Goal: Task Accomplishment & Management: Manage account settings

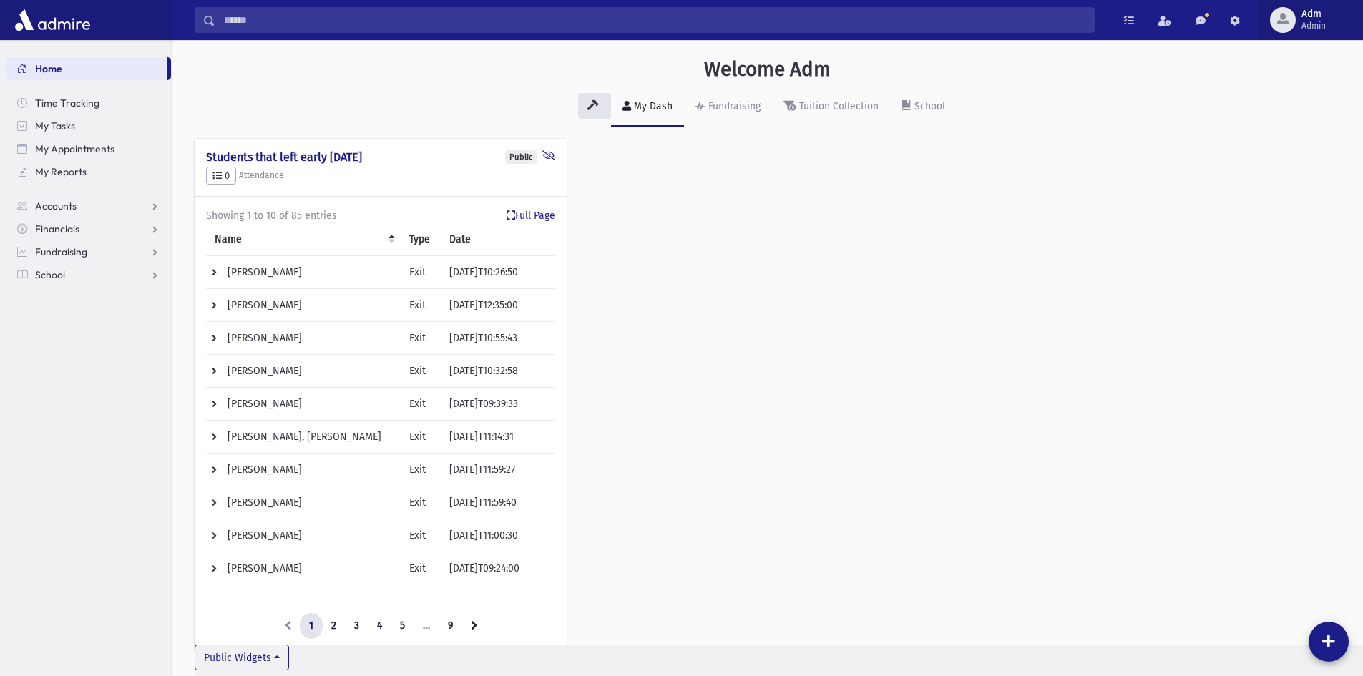
click at [1343, 31] on button "Adm Admin" at bounding box center [1309, 20] width 105 height 40
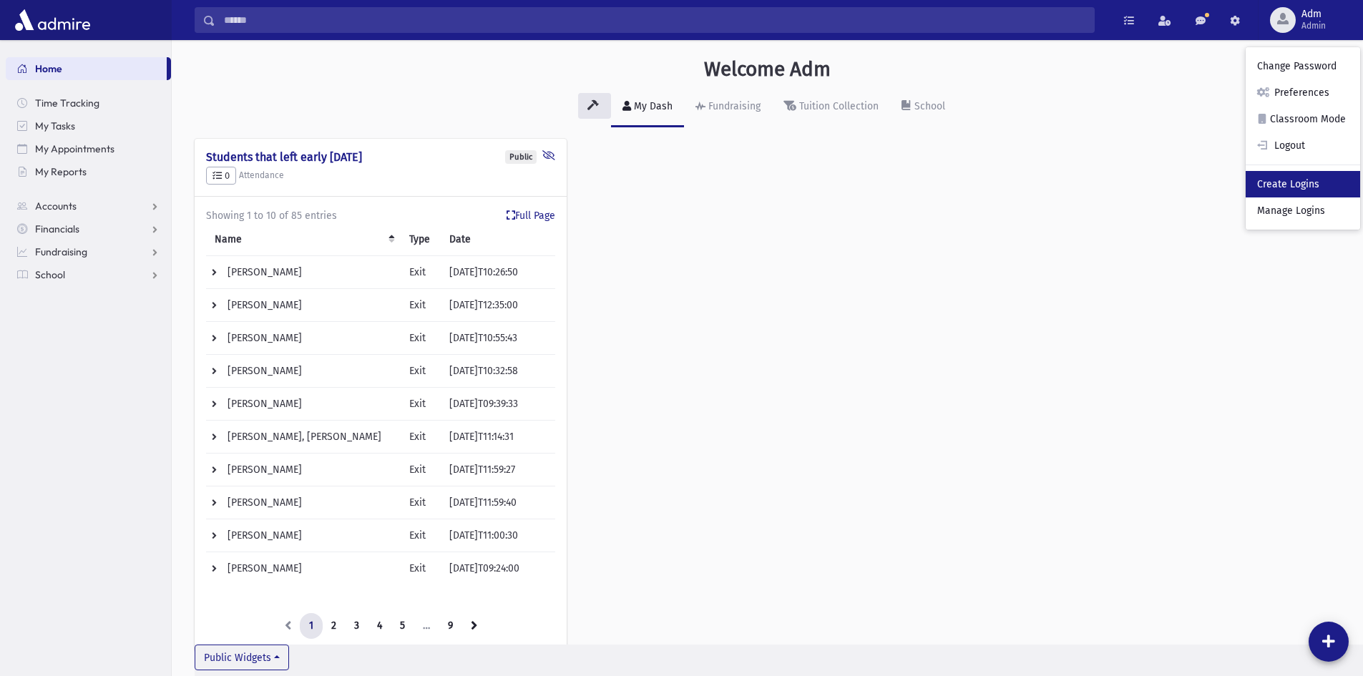
click at [1305, 190] on link "Create Logins" at bounding box center [1302, 184] width 114 height 26
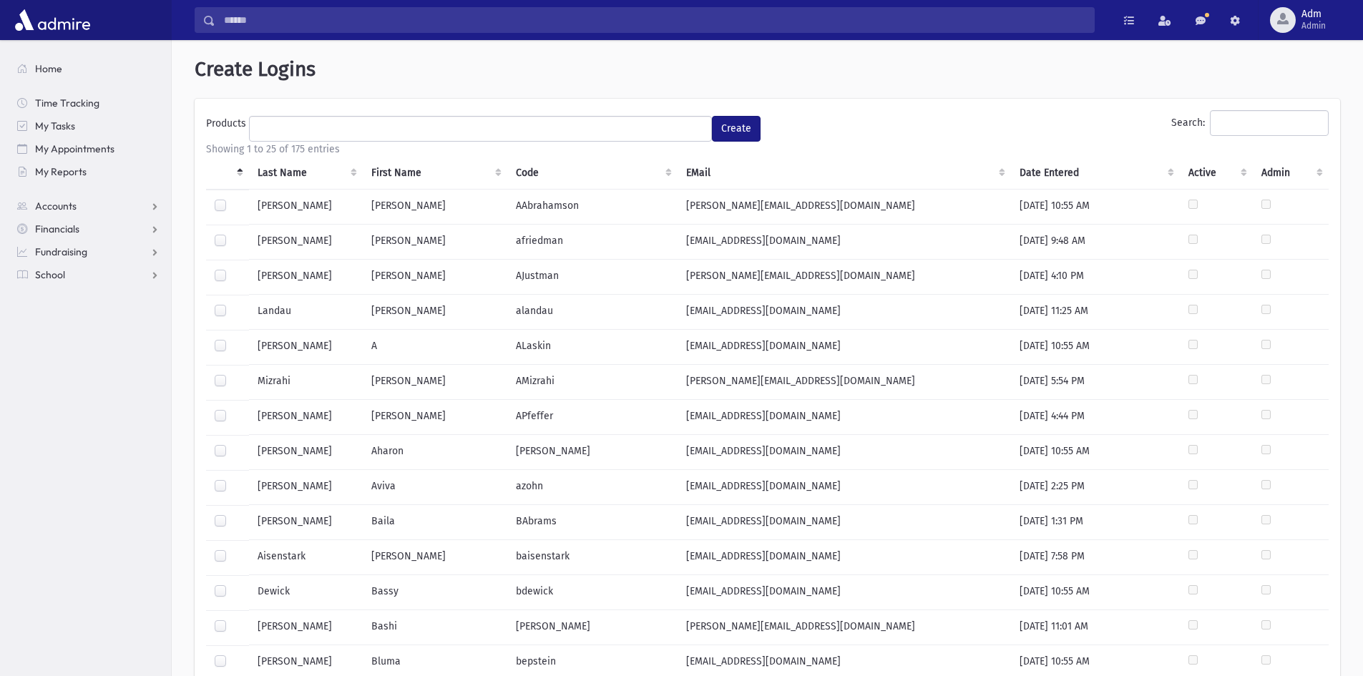
select select
click at [1230, 107] on div "**********" at bounding box center [767, 616] width 1145 height 1034
click at [1228, 121] on input "Search:" at bounding box center [1269, 123] width 119 height 26
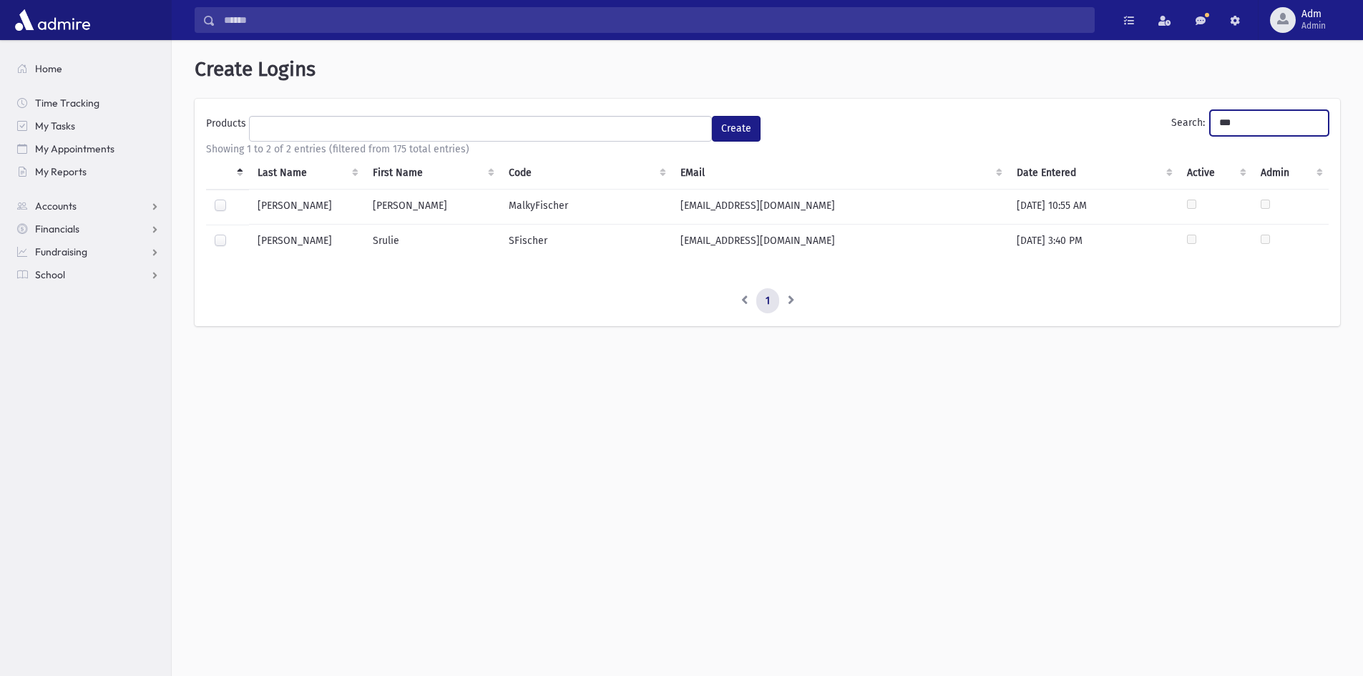
type input "***"
click at [232, 199] on label at bounding box center [232, 199] width 0 height 0
click at [266, 136] on ul at bounding box center [480, 127] width 461 height 21
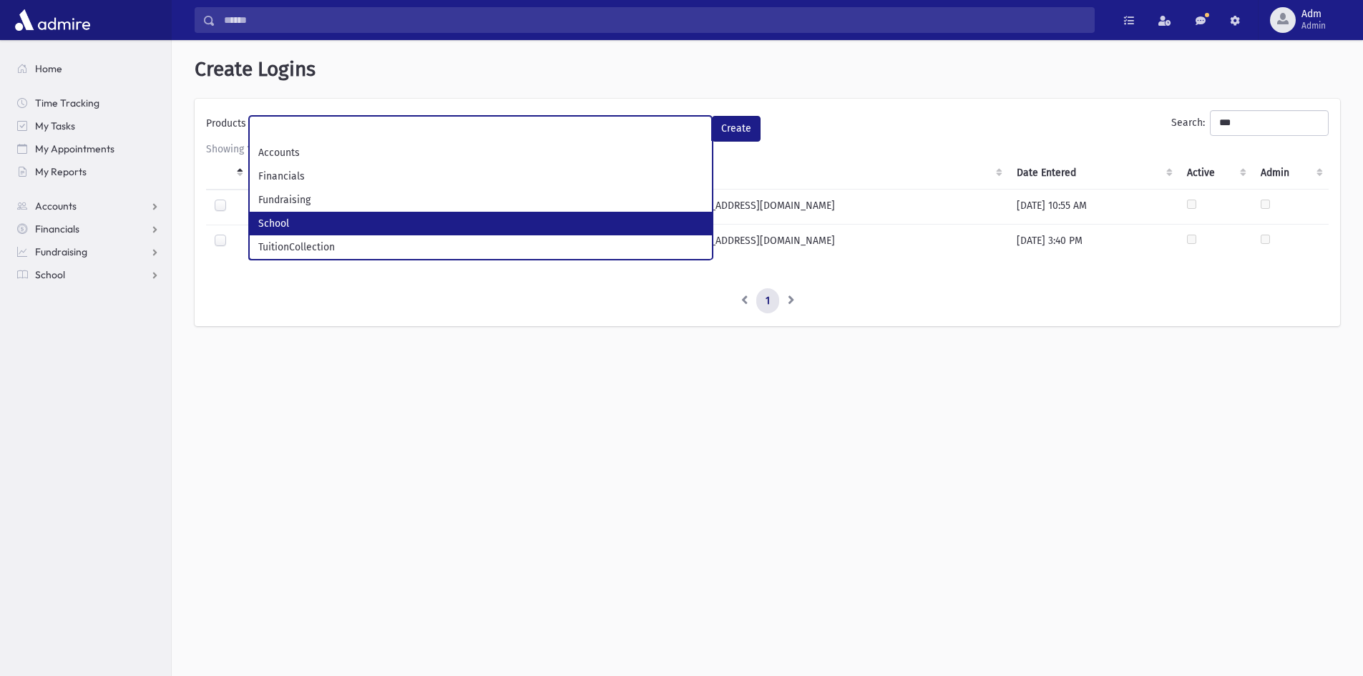
select select "*"
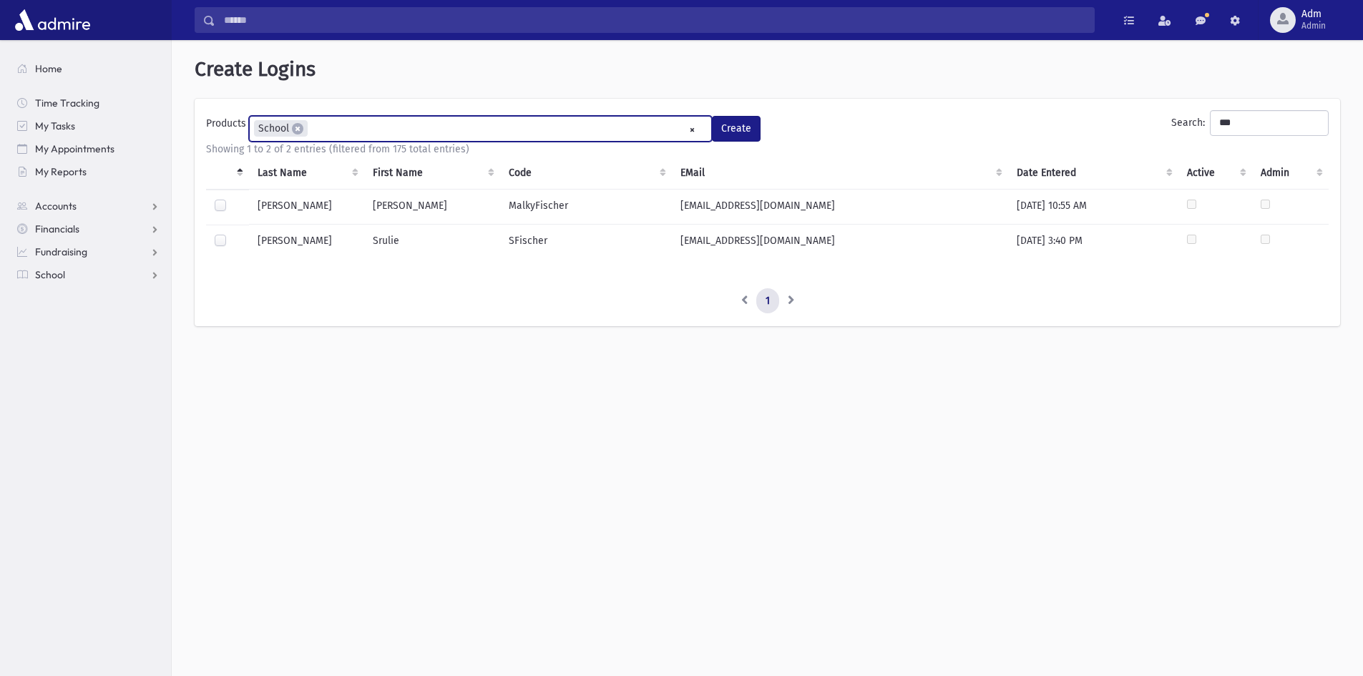
scroll to position [39, 0]
click at [750, 127] on button "Create" at bounding box center [736, 129] width 49 height 26
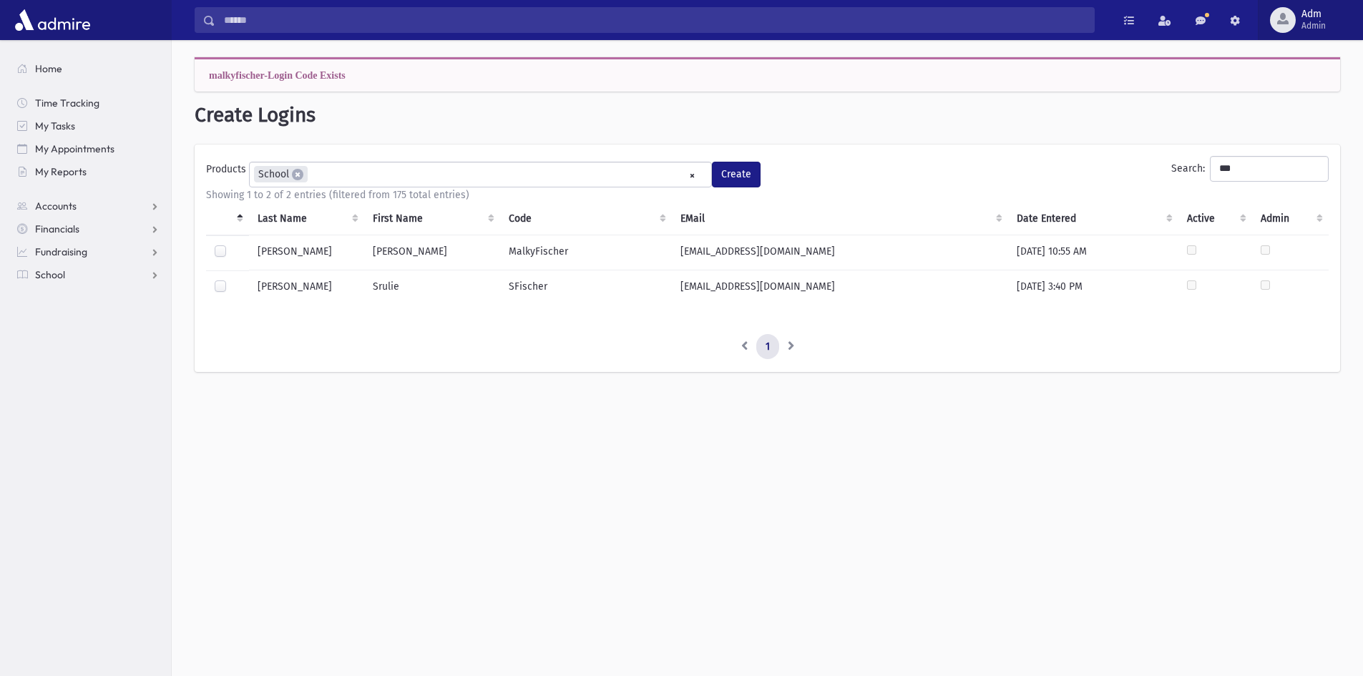
click at [1292, 21] on div "button" at bounding box center [1283, 20] width 26 height 26
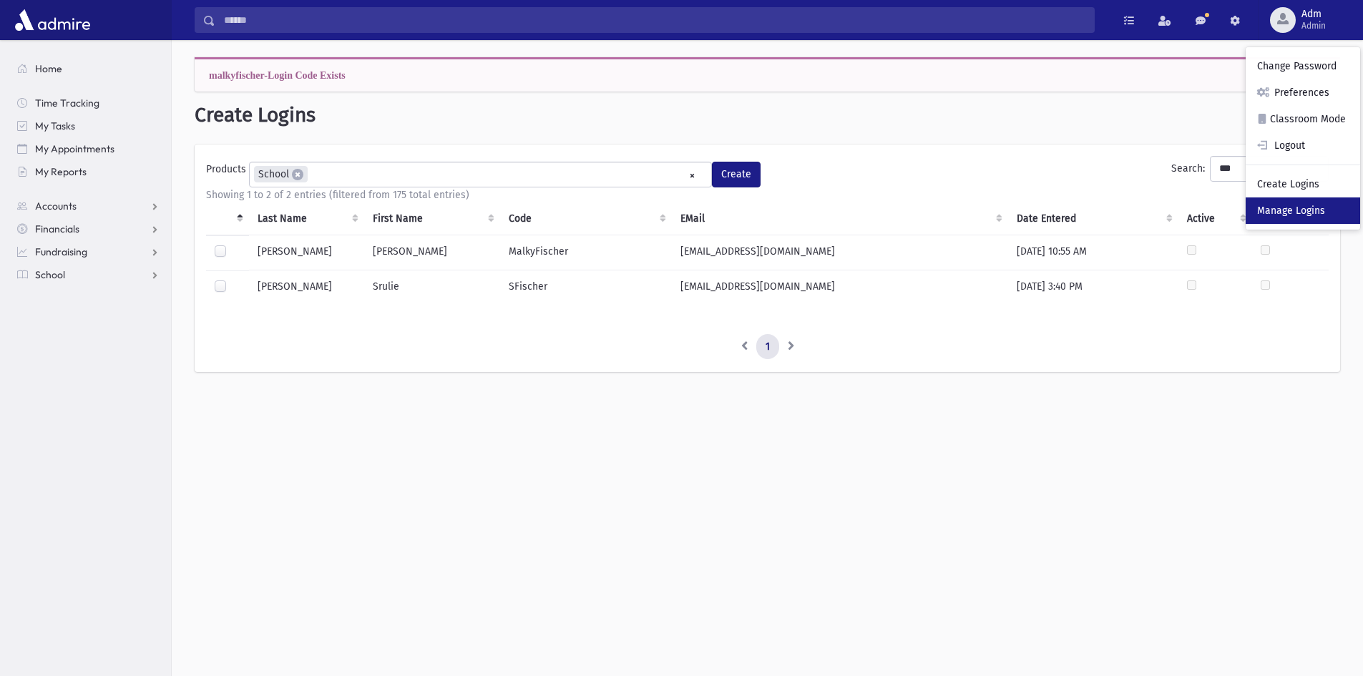
click at [1263, 213] on link "Manage Logins" at bounding box center [1302, 210] width 114 height 26
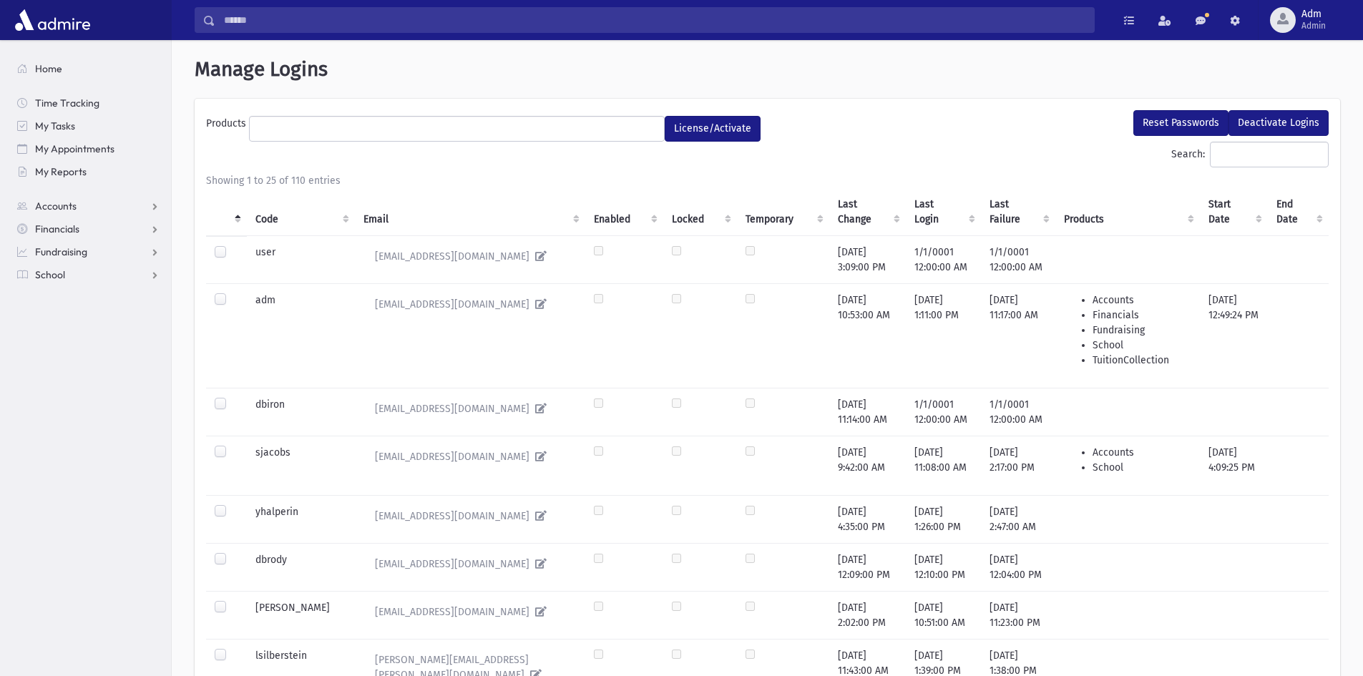
select select
click at [1279, 152] on input "Search:" at bounding box center [1269, 155] width 119 height 26
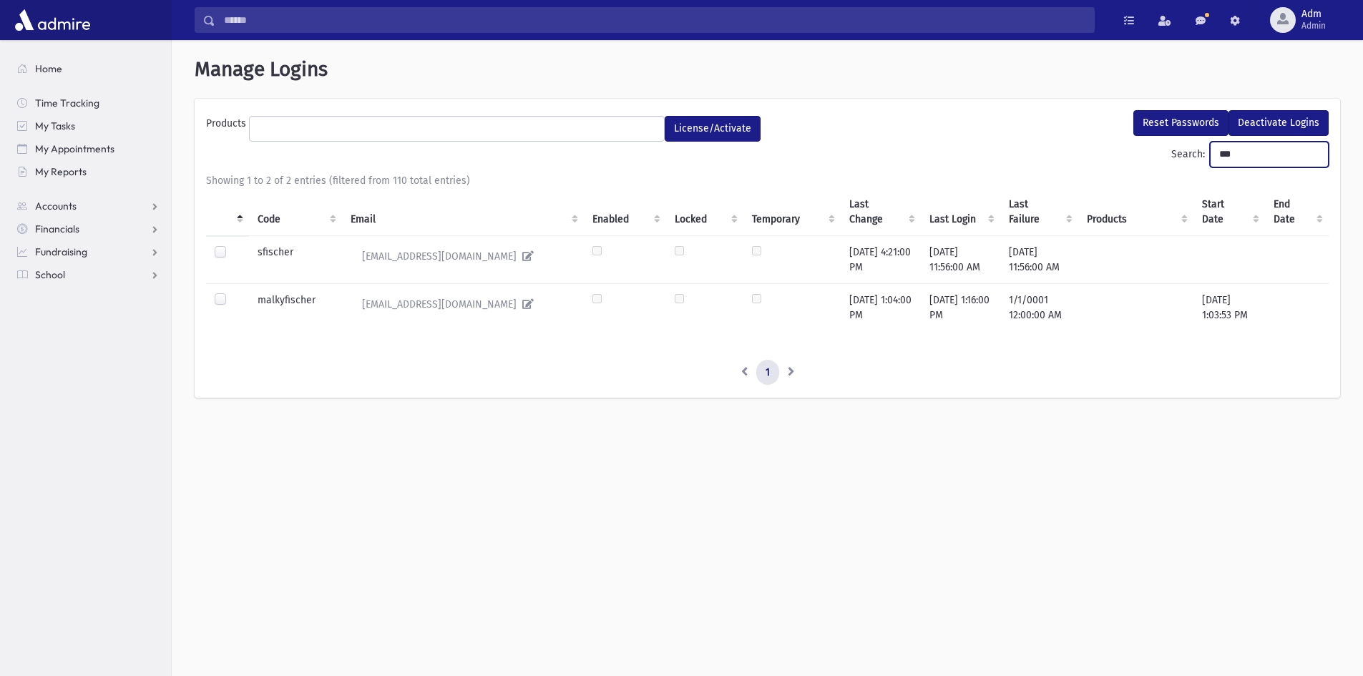
type input "***"
click at [232, 293] on label at bounding box center [232, 293] width 0 height 0
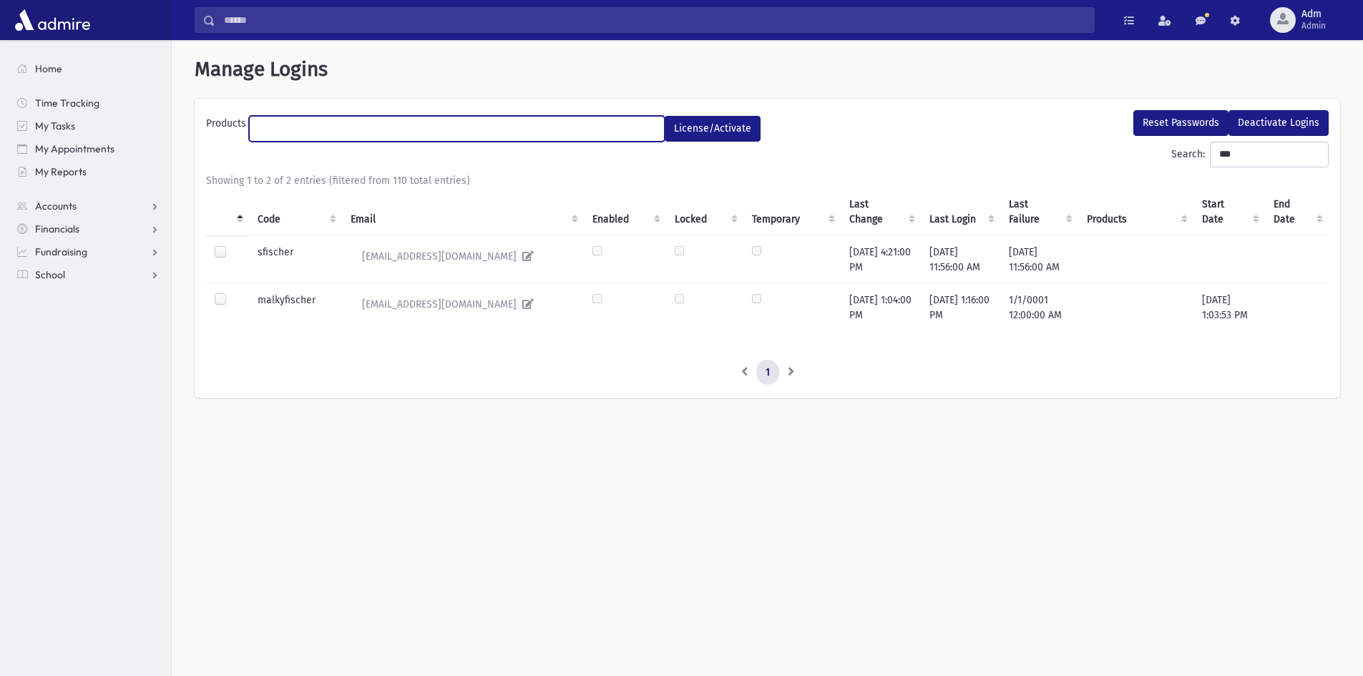
click at [609, 127] on ul at bounding box center [457, 127] width 414 height 21
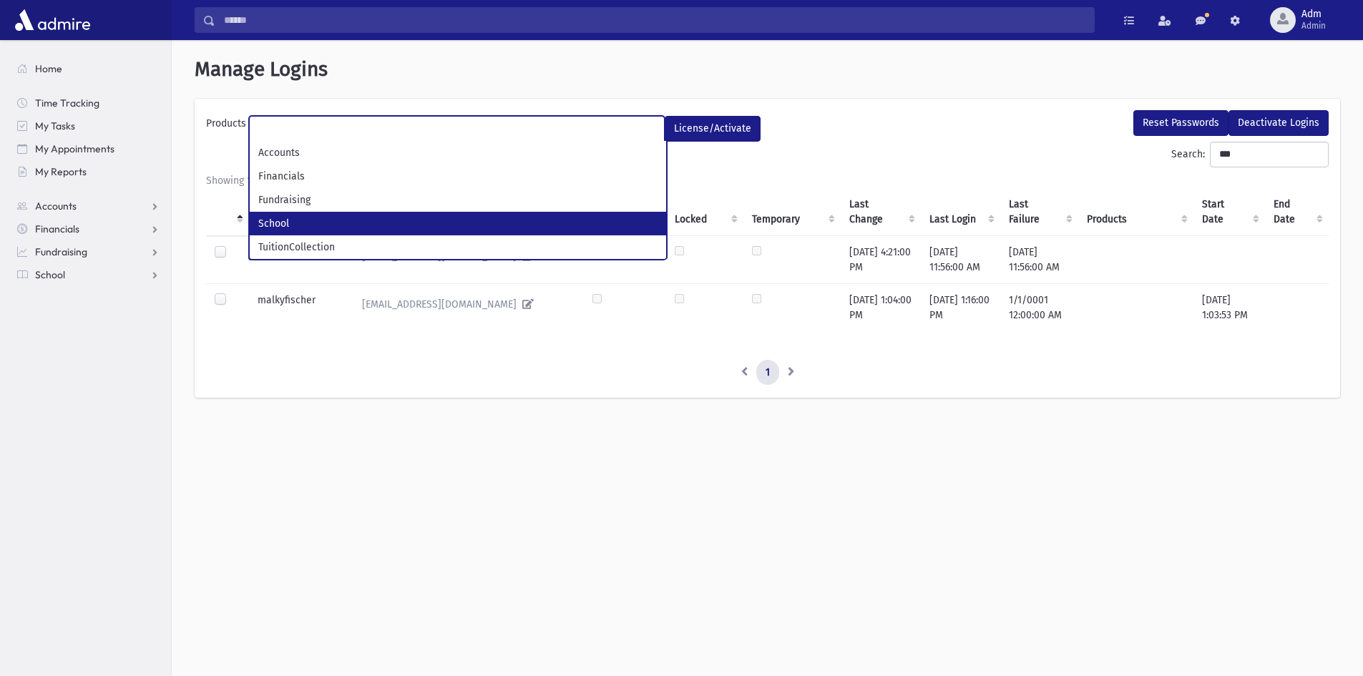
select select "*"
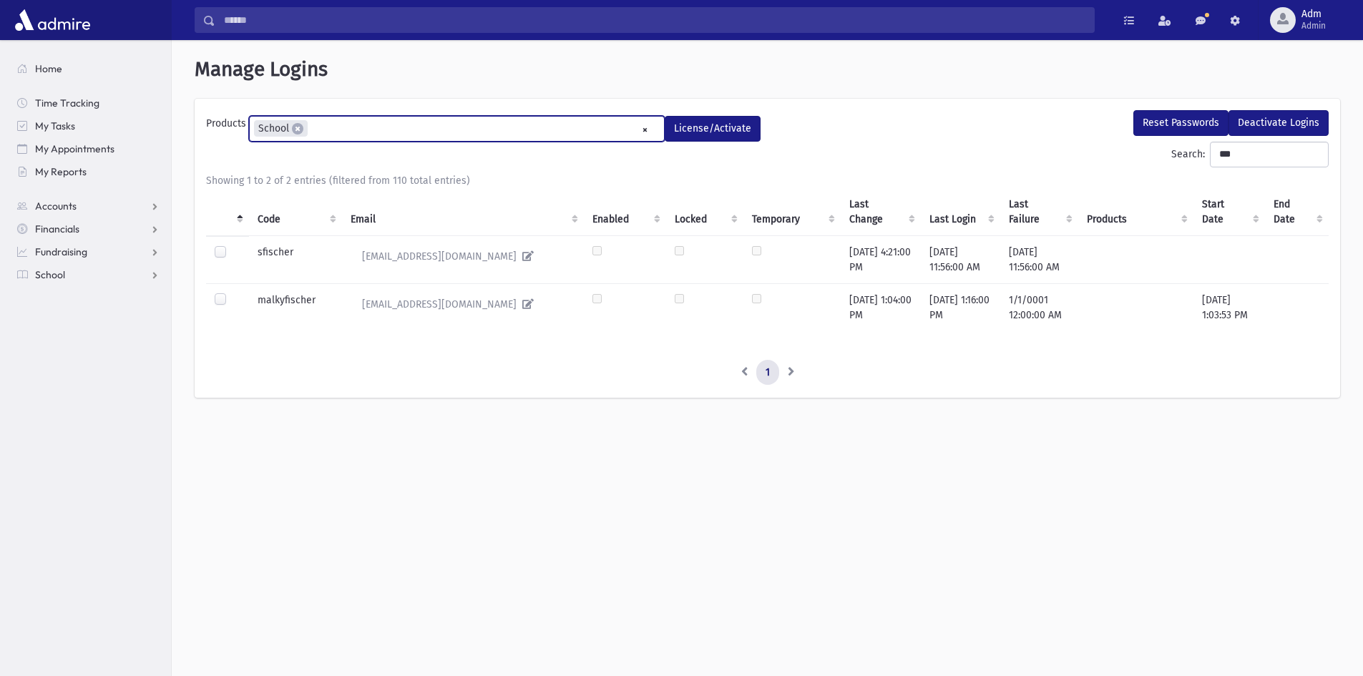
scroll to position [39, 0]
click at [708, 121] on button "License/Activate" at bounding box center [712, 129] width 96 height 26
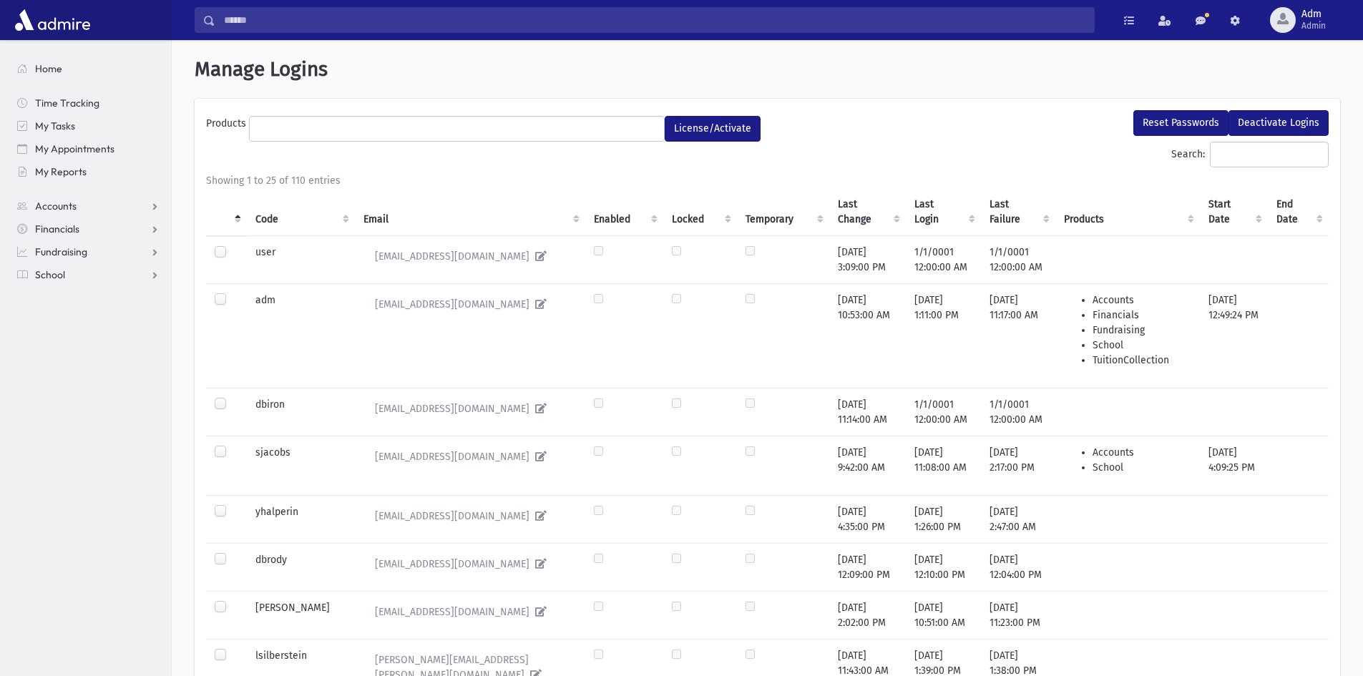
select select
click at [1210, 145] on input "Search:" at bounding box center [1269, 155] width 119 height 26
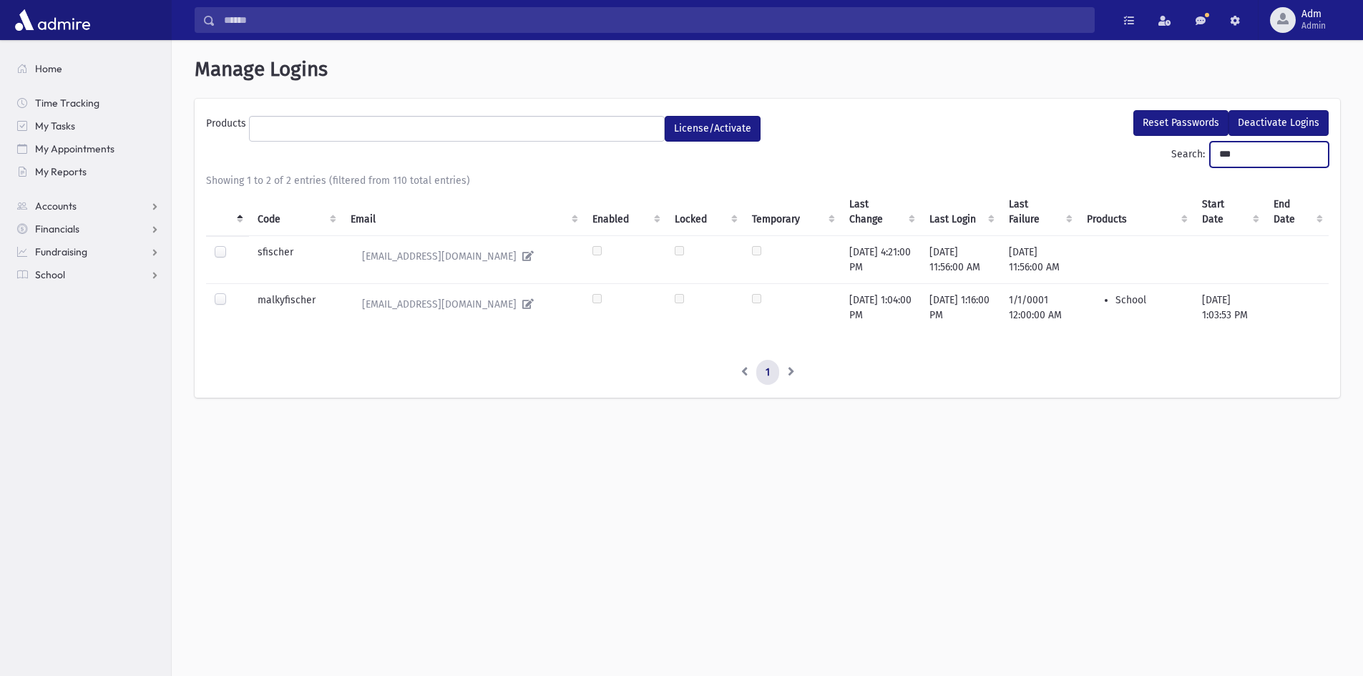
type input "***"
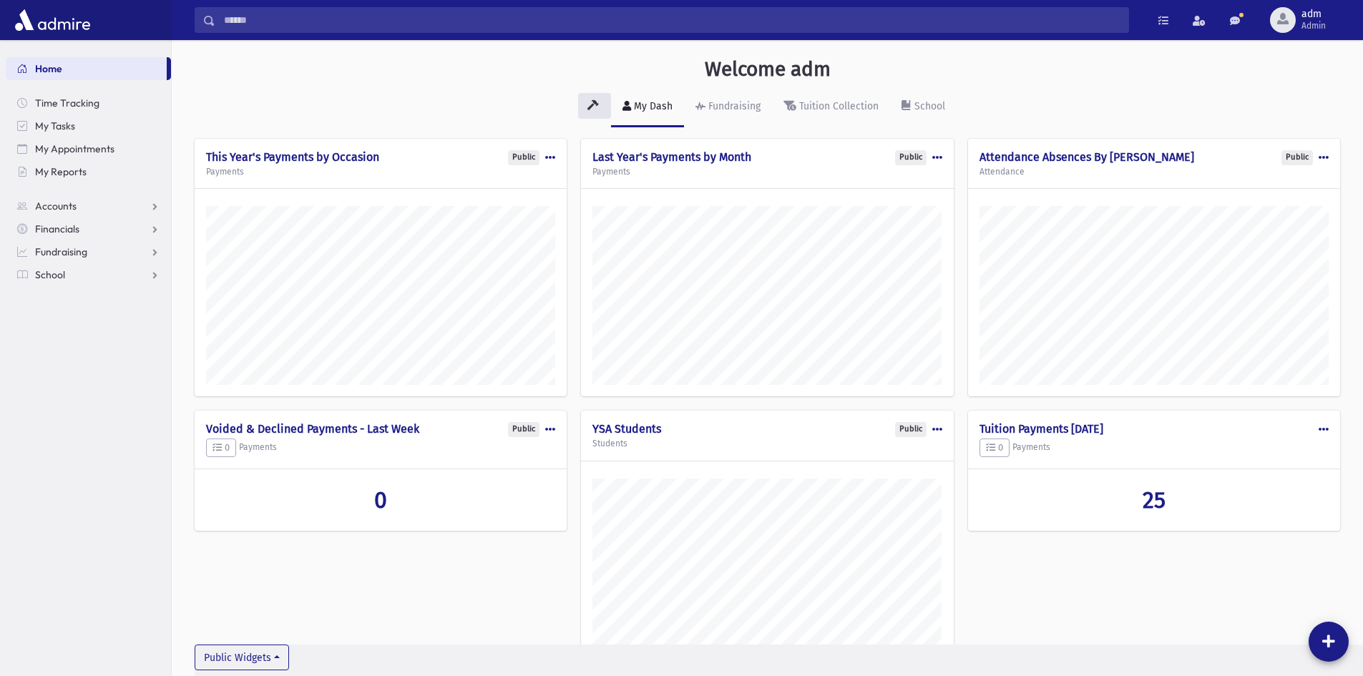
scroll to position [704, 1191]
click at [1310, 26] on span "Admin" at bounding box center [1313, 25] width 24 height 11
click at [1278, 185] on link "Create Logins" at bounding box center [1302, 184] width 114 height 26
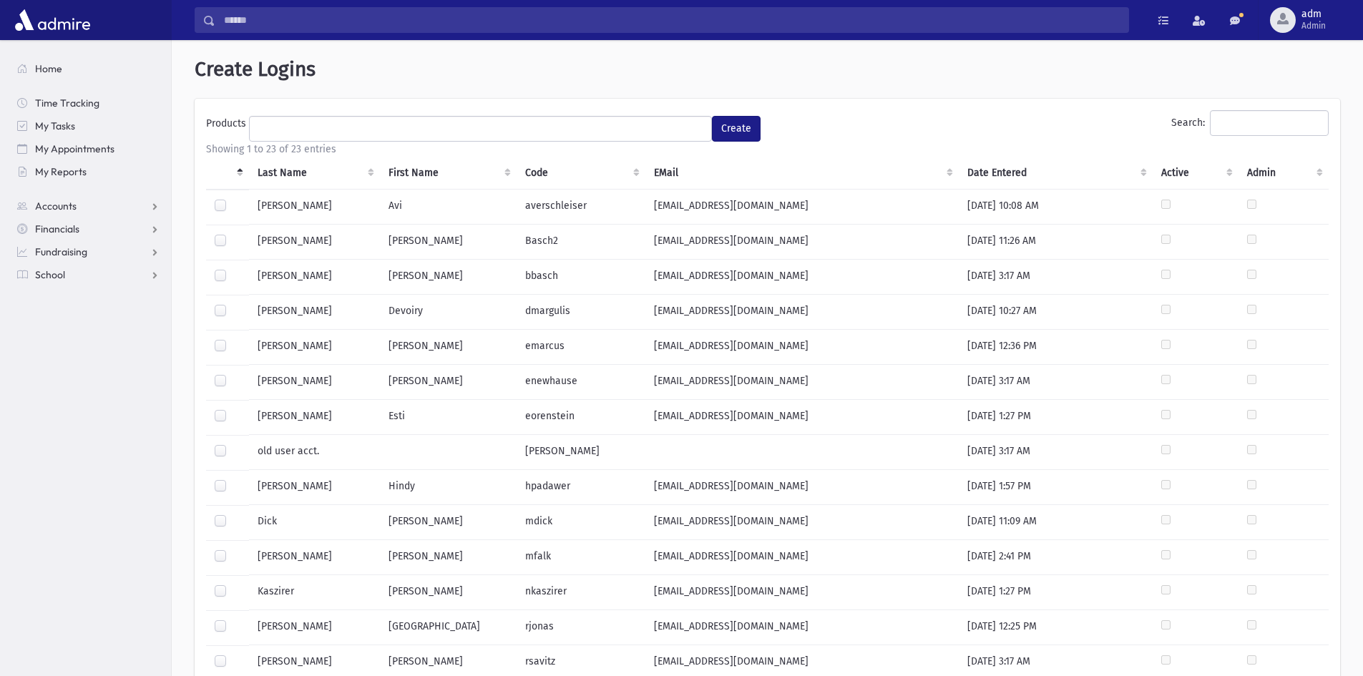
click at [232, 269] on label at bounding box center [232, 269] width 0 height 0
click at [442, 132] on ul at bounding box center [480, 127] width 461 height 21
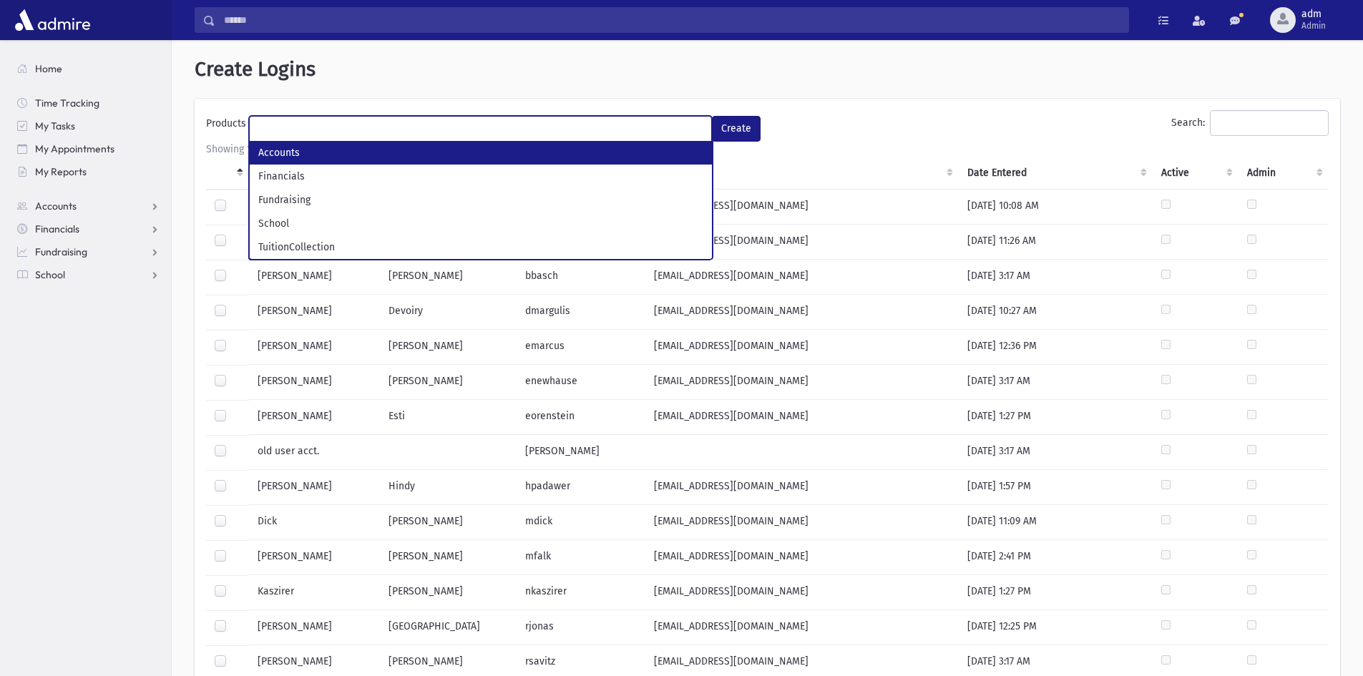
drag, startPoint x: 270, startPoint y: 157, endPoint x: 288, endPoint y: 154, distance: 18.8
select select "*"
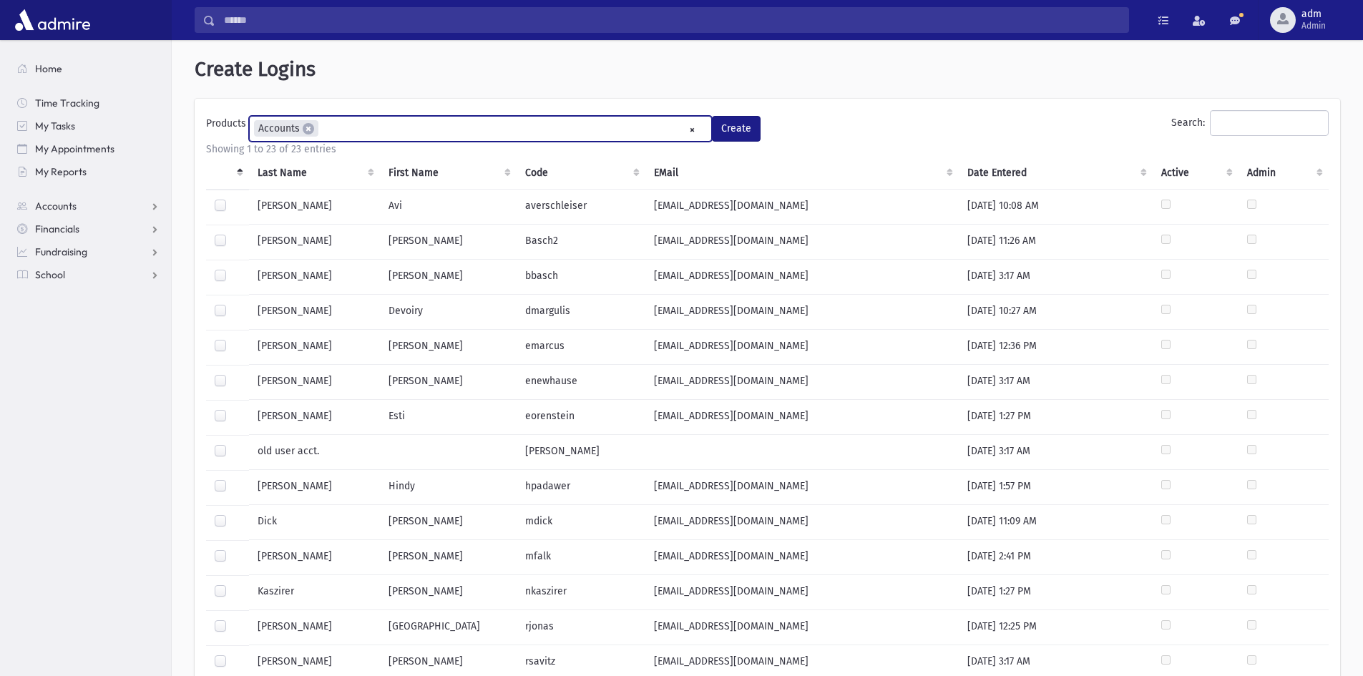
click at [331, 135] on ul "× × Accounts" at bounding box center [480, 129] width 461 height 24
click at [738, 126] on button "Create" at bounding box center [736, 129] width 49 height 26
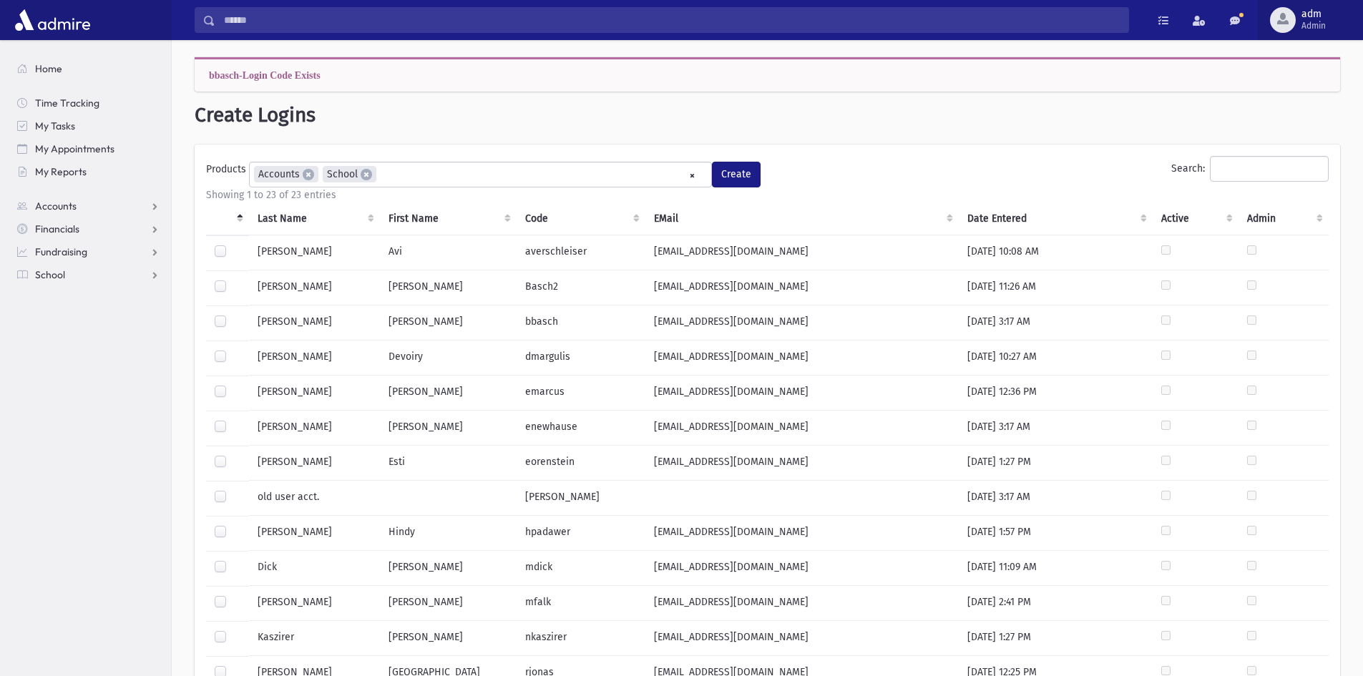
click at [1307, 24] on span "Admin" at bounding box center [1313, 25] width 24 height 11
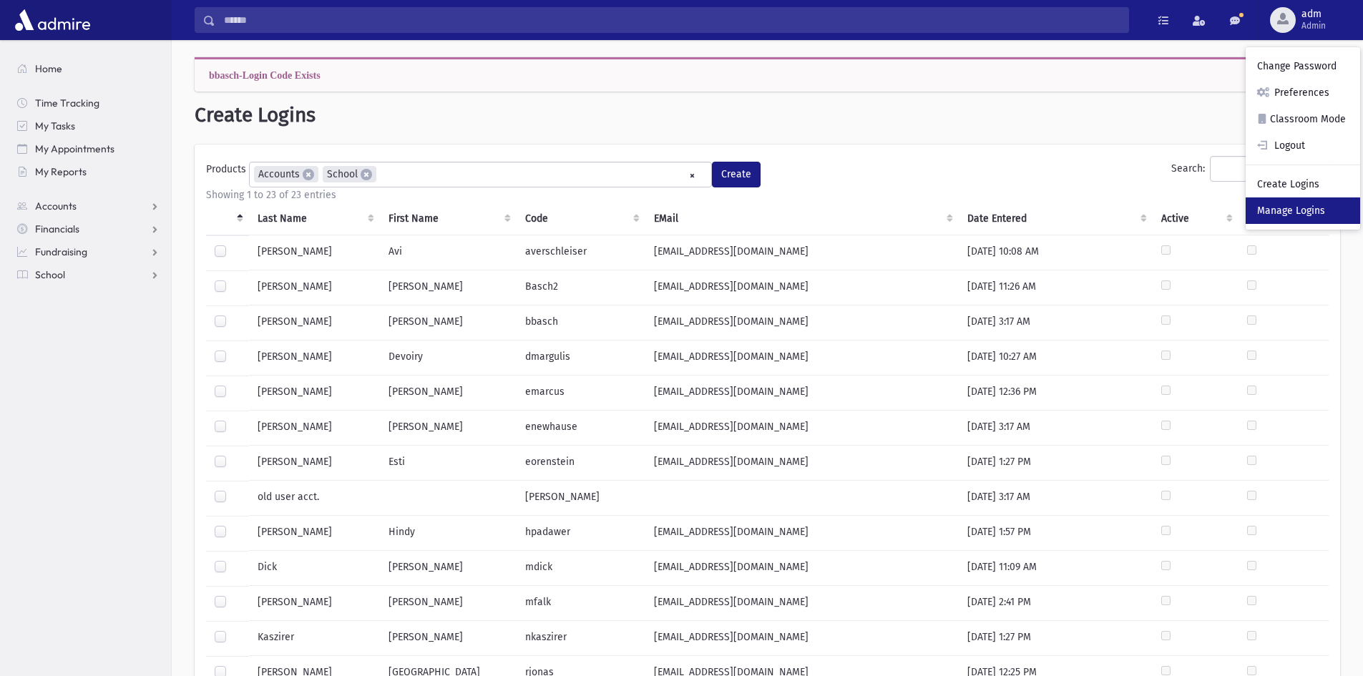
click at [1280, 207] on link "Manage Logins" at bounding box center [1302, 210] width 114 height 26
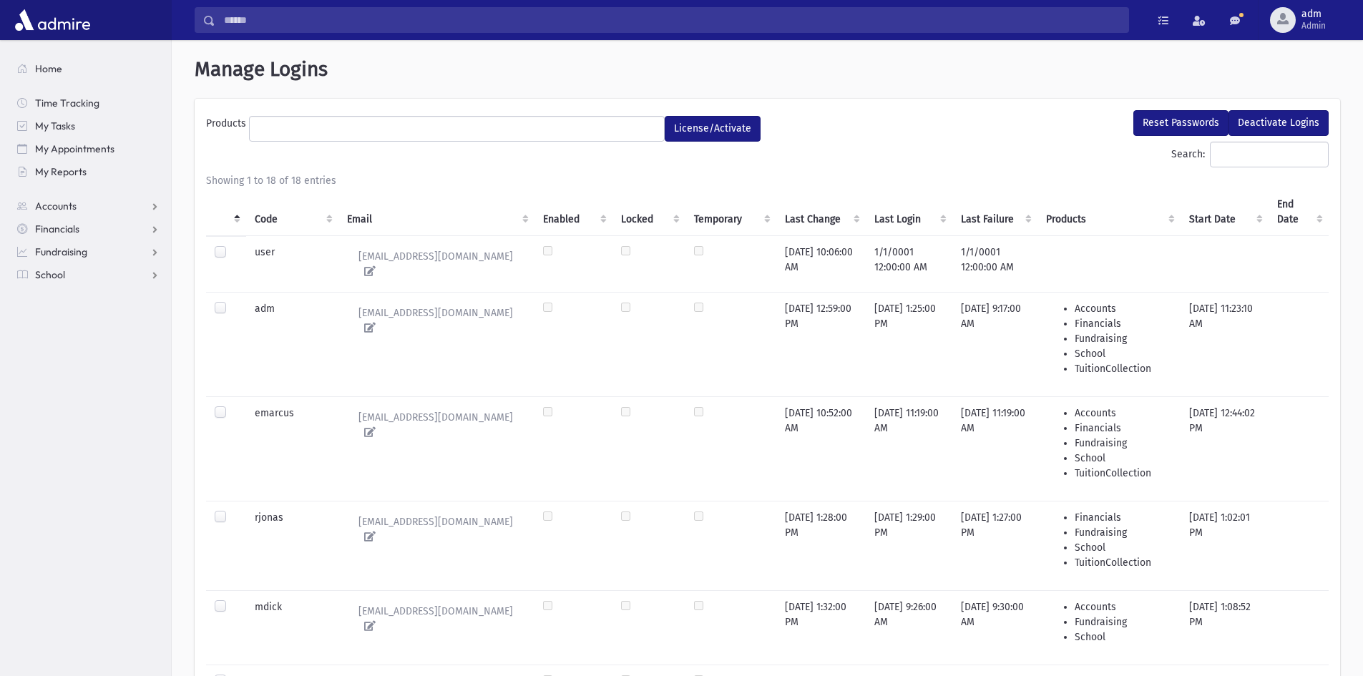
select select
click at [1210, 152] on input "Search:" at bounding box center [1269, 155] width 119 height 26
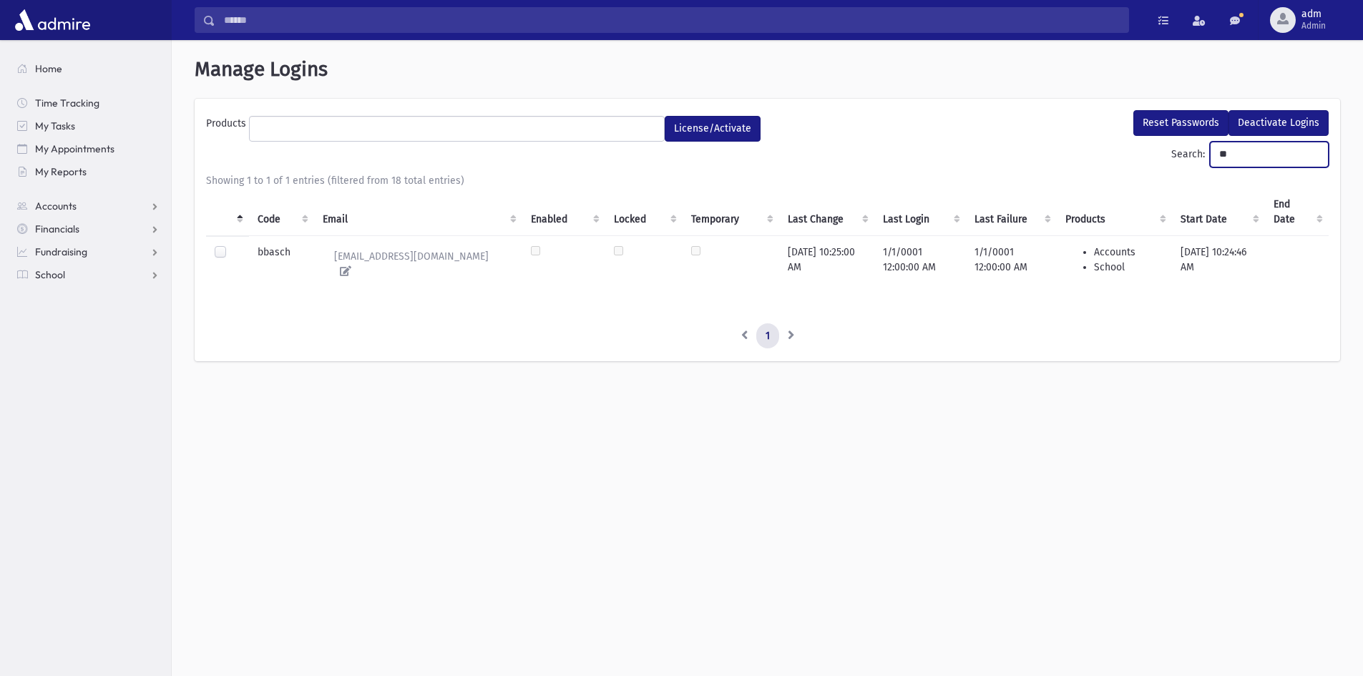
type input "**"
click at [232, 245] on label at bounding box center [232, 245] width 0 height 0
click at [1180, 122] on button "Reset Passwords" at bounding box center [1180, 123] width 95 height 26
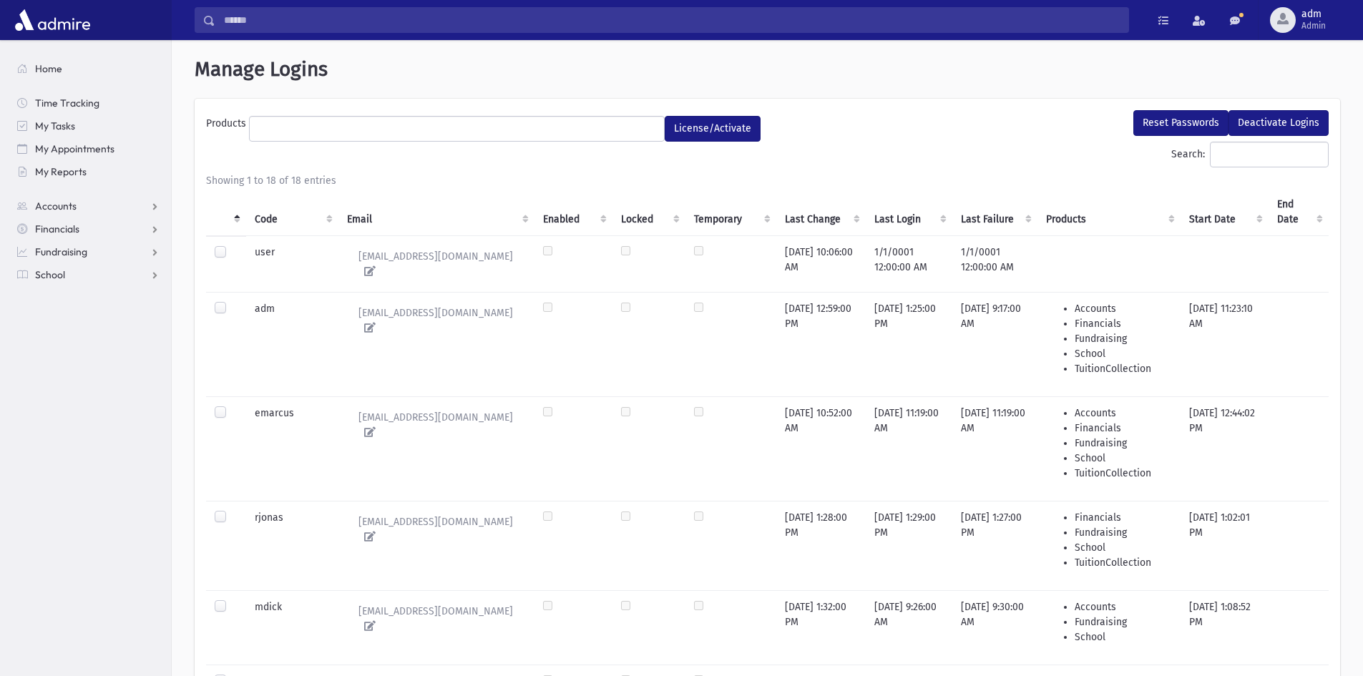
select select
